Goal: Find specific page/section: Find specific page/section

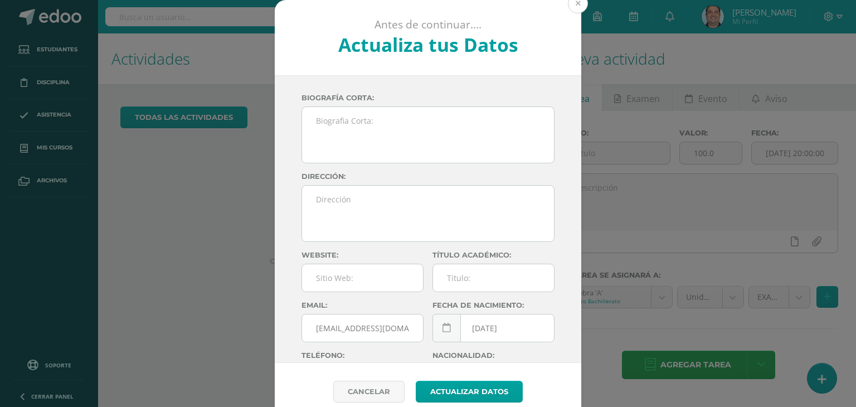
click at [577, 5] on button at bounding box center [578, 3] width 20 height 20
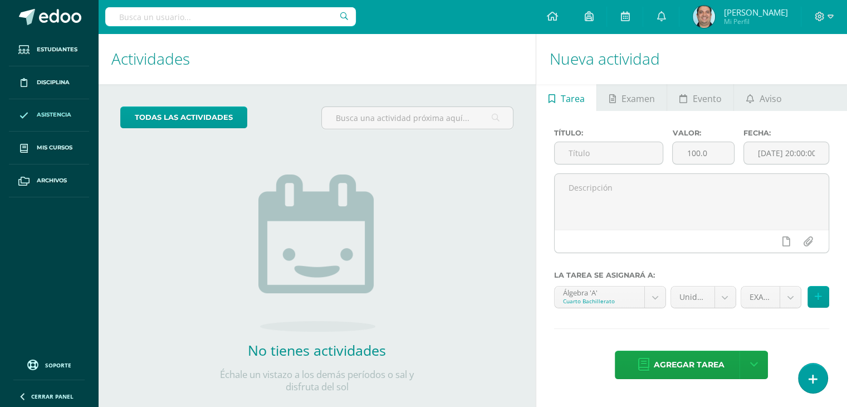
click at [49, 117] on span "Asistencia" at bounding box center [54, 114] width 35 height 9
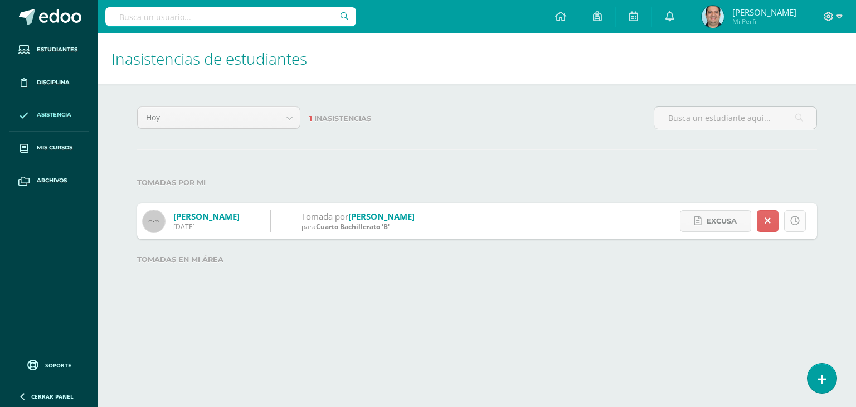
click at [801, 225] on link at bounding box center [795, 221] width 22 height 22
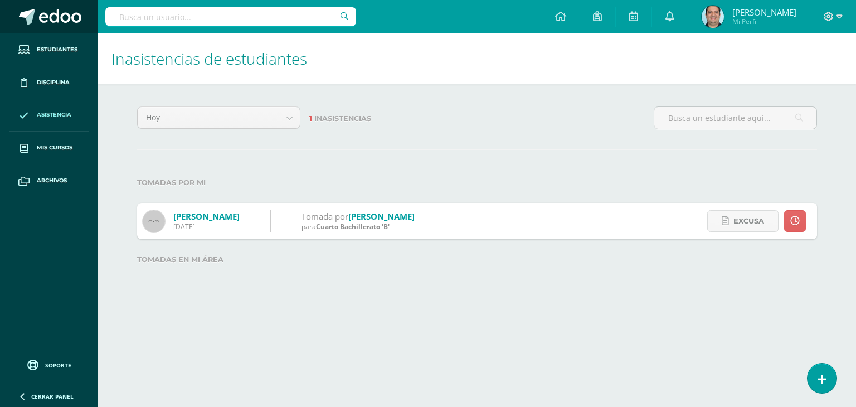
click at [36, 8] on link at bounding box center [49, 16] width 98 height 33
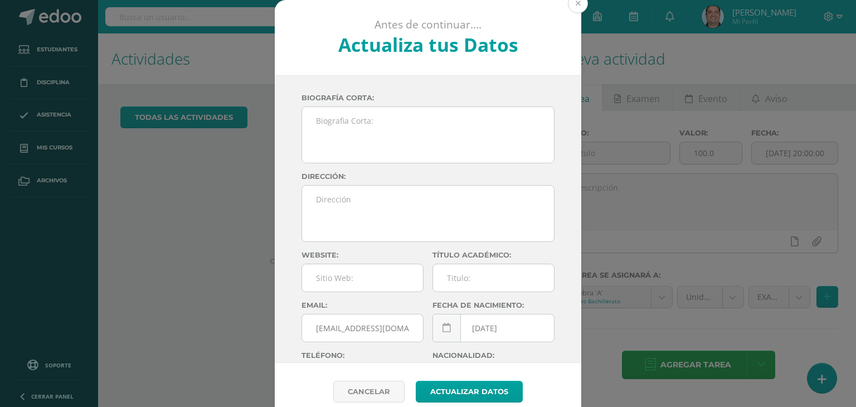
click at [573, 7] on button at bounding box center [578, 3] width 20 height 20
